Goal: Task Accomplishment & Management: Complete application form

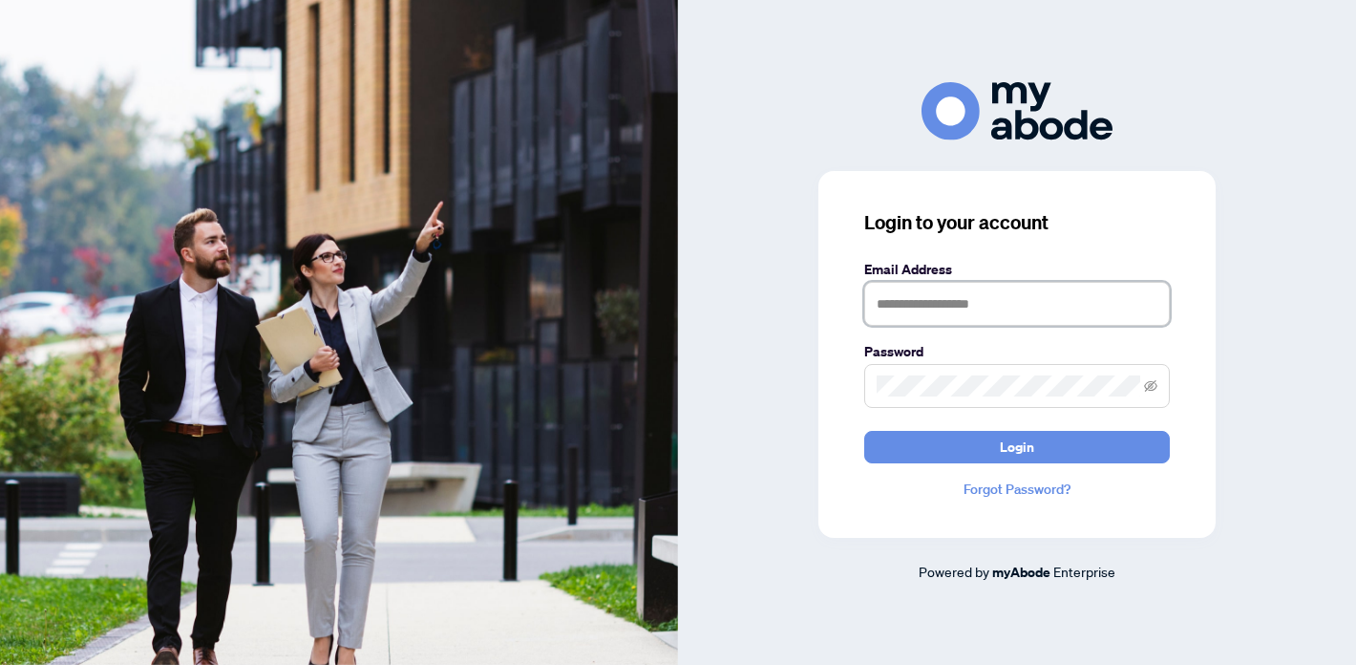
click at [906, 303] on input "text" at bounding box center [1017, 304] width 306 height 44
type input "**********"
click at [864, 431] on button "Login" at bounding box center [1017, 447] width 306 height 32
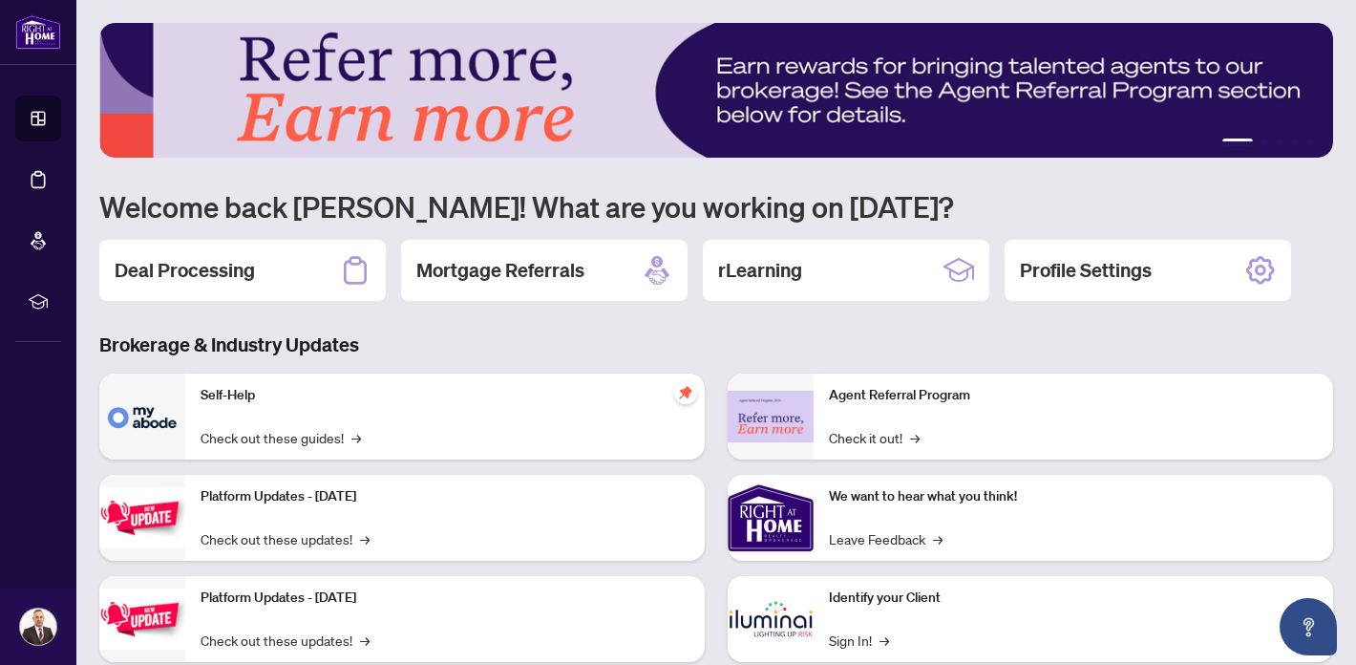
click at [222, 272] on h2 "Deal Processing" at bounding box center [185, 270] width 140 height 27
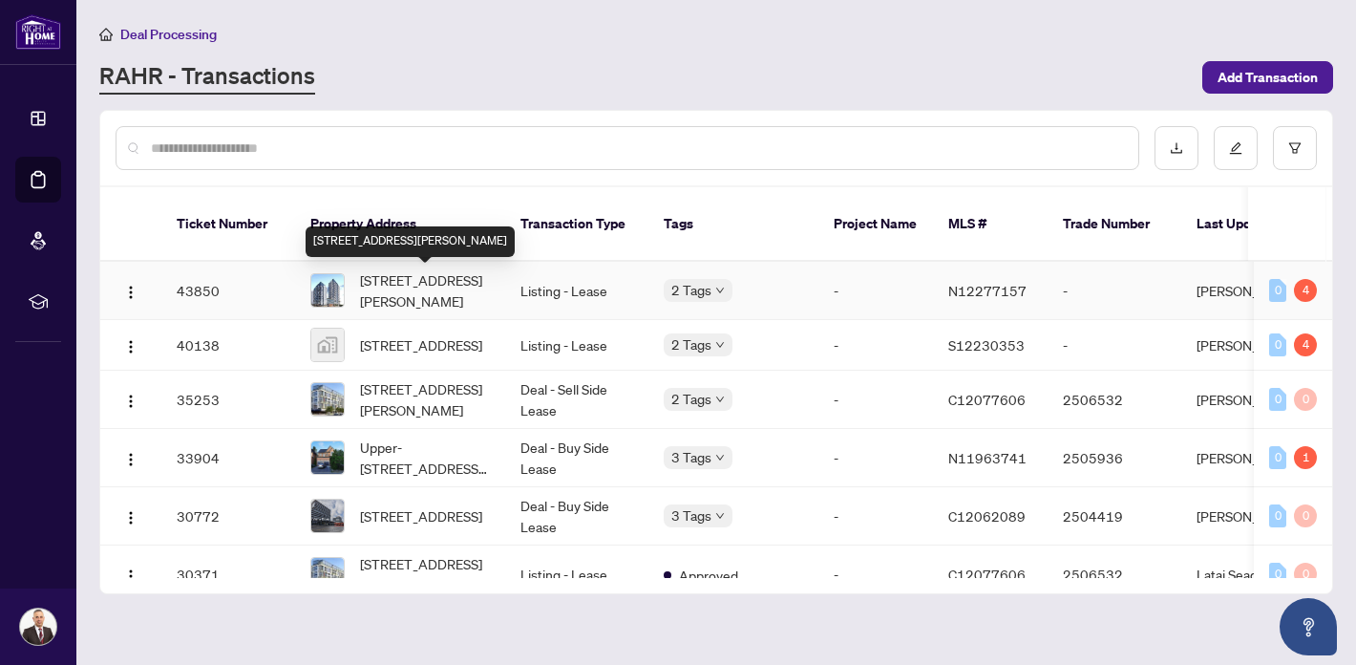
click at [417, 290] on span "[STREET_ADDRESS][PERSON_NAME]" at bounding box center [425, 290] width 130 height 42
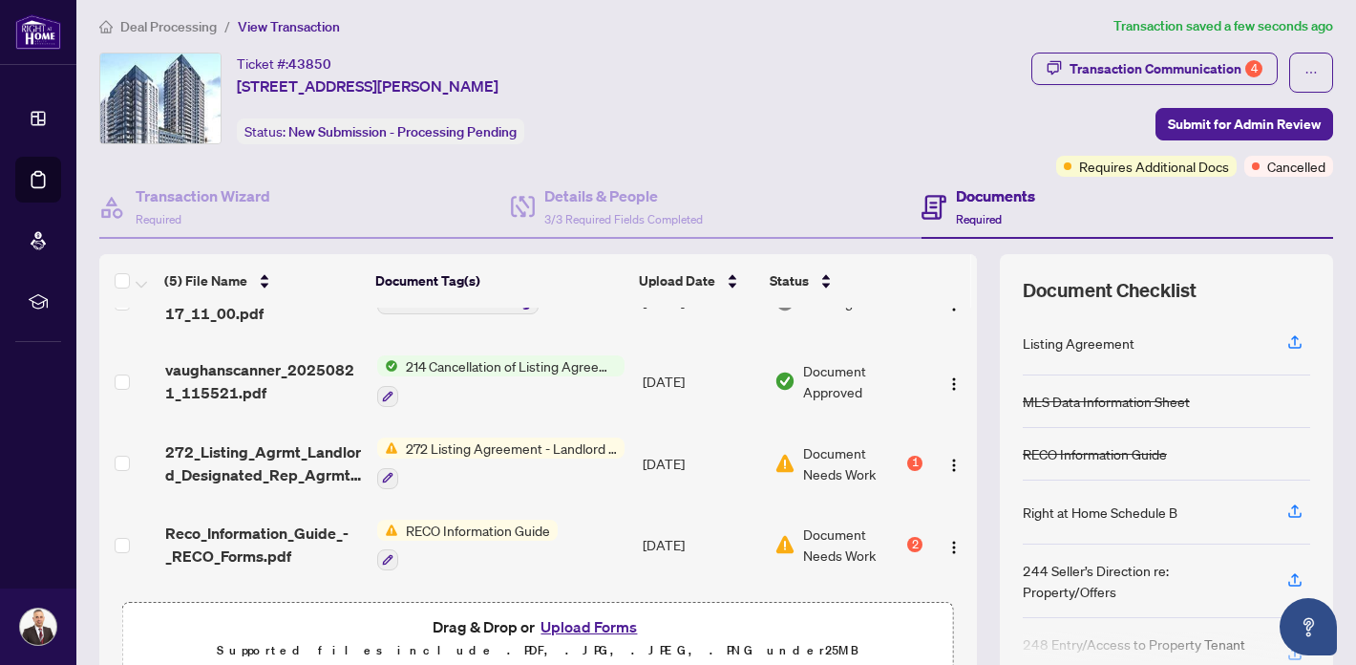
scroll to position [120, 0]
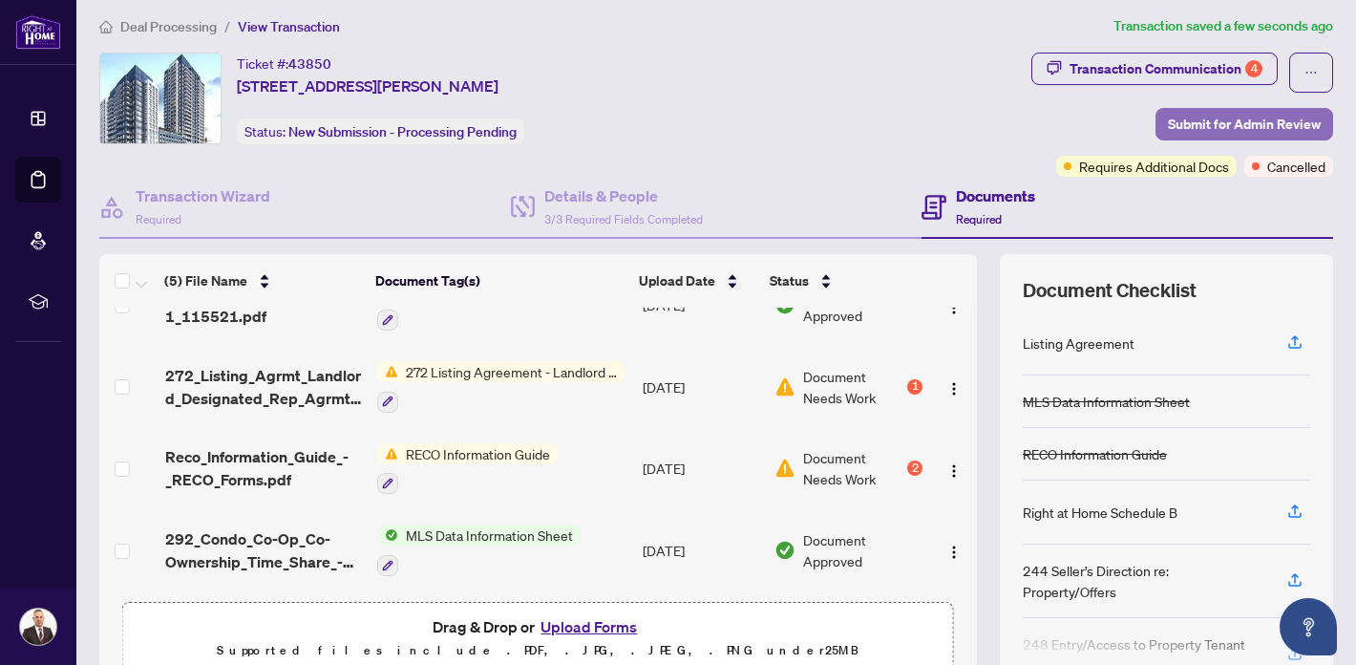
click at [1224, 120] on span "Submit for Admin Review" at bounding box center [1244, 124] width 153 height 31
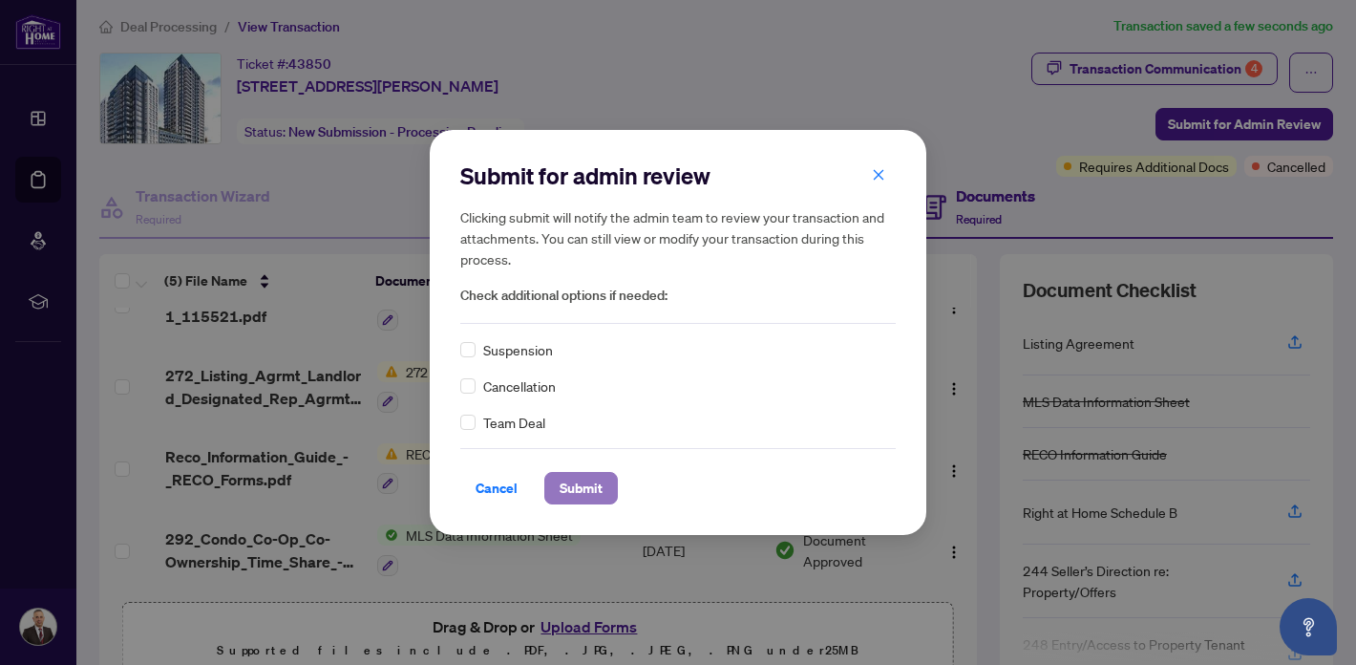
click at [589, 492] on span "Submit" at bounding box center [581, 488] width 43 height 31
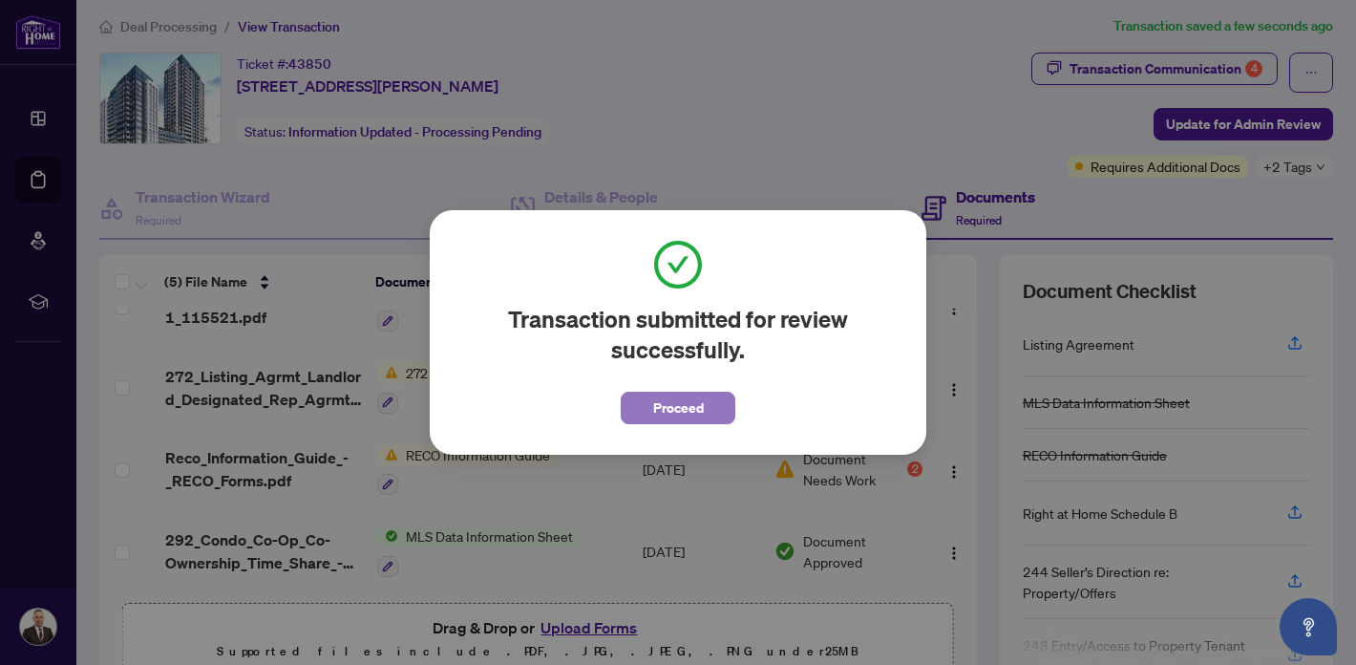
click at [676, 408] on span "Proceed" at bounding box center [678, 407] width 51 height 31
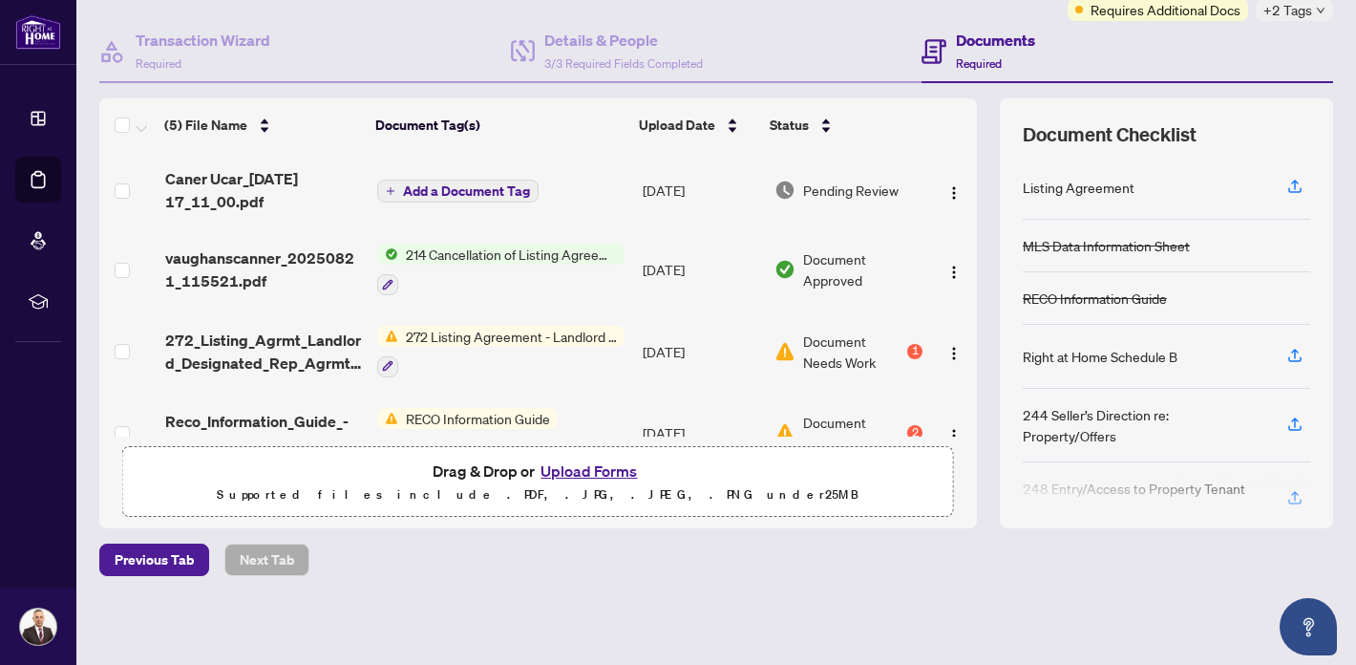
scroll to position [0, 0]
